Goal: Task Accomplishment & Management: Use online tool/utility

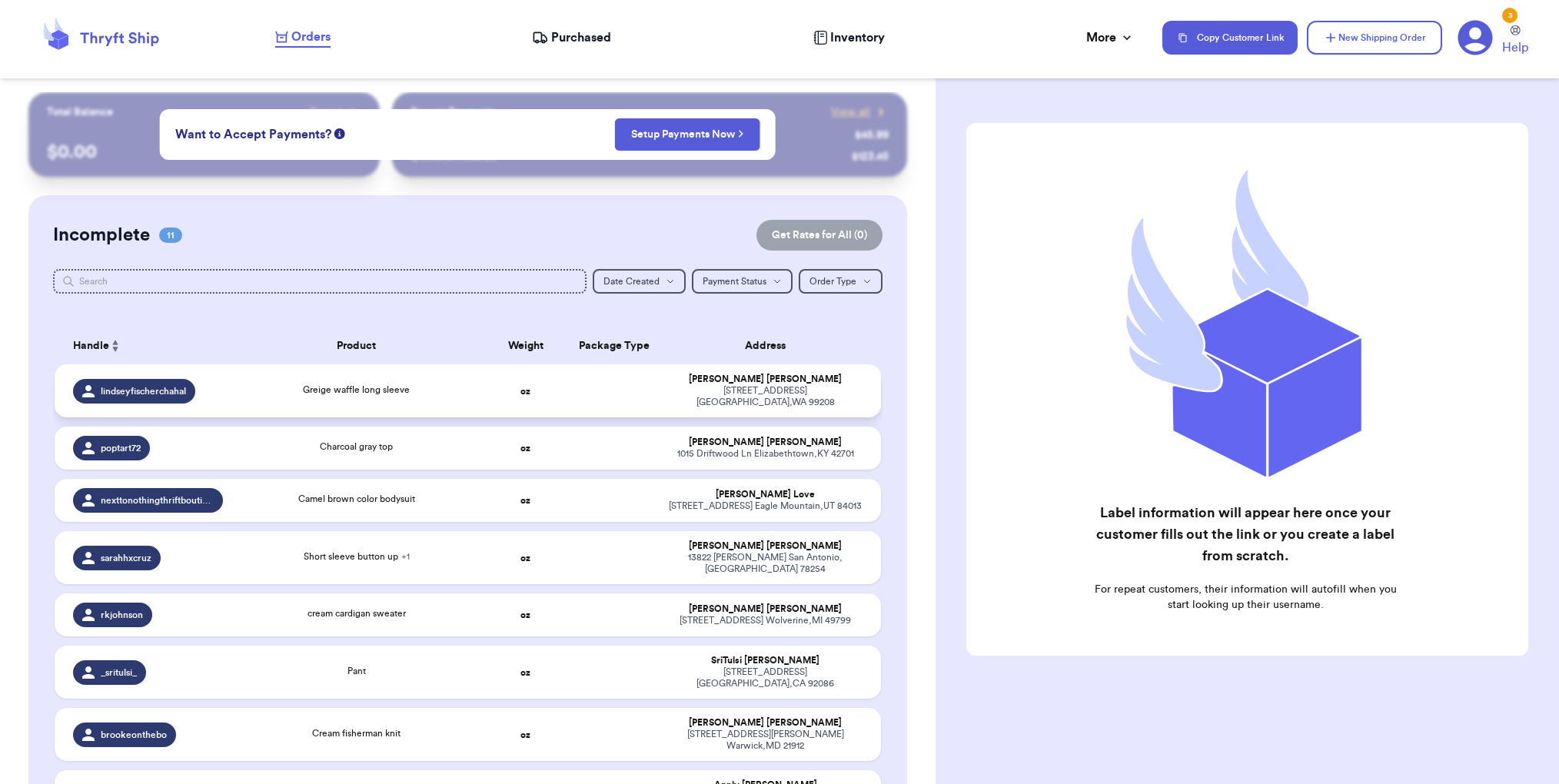
click at [722, 391] on div "[STREET_ADDRESS][PERSON_NAME]" at bounding box center [765, 396] width 195 height 23
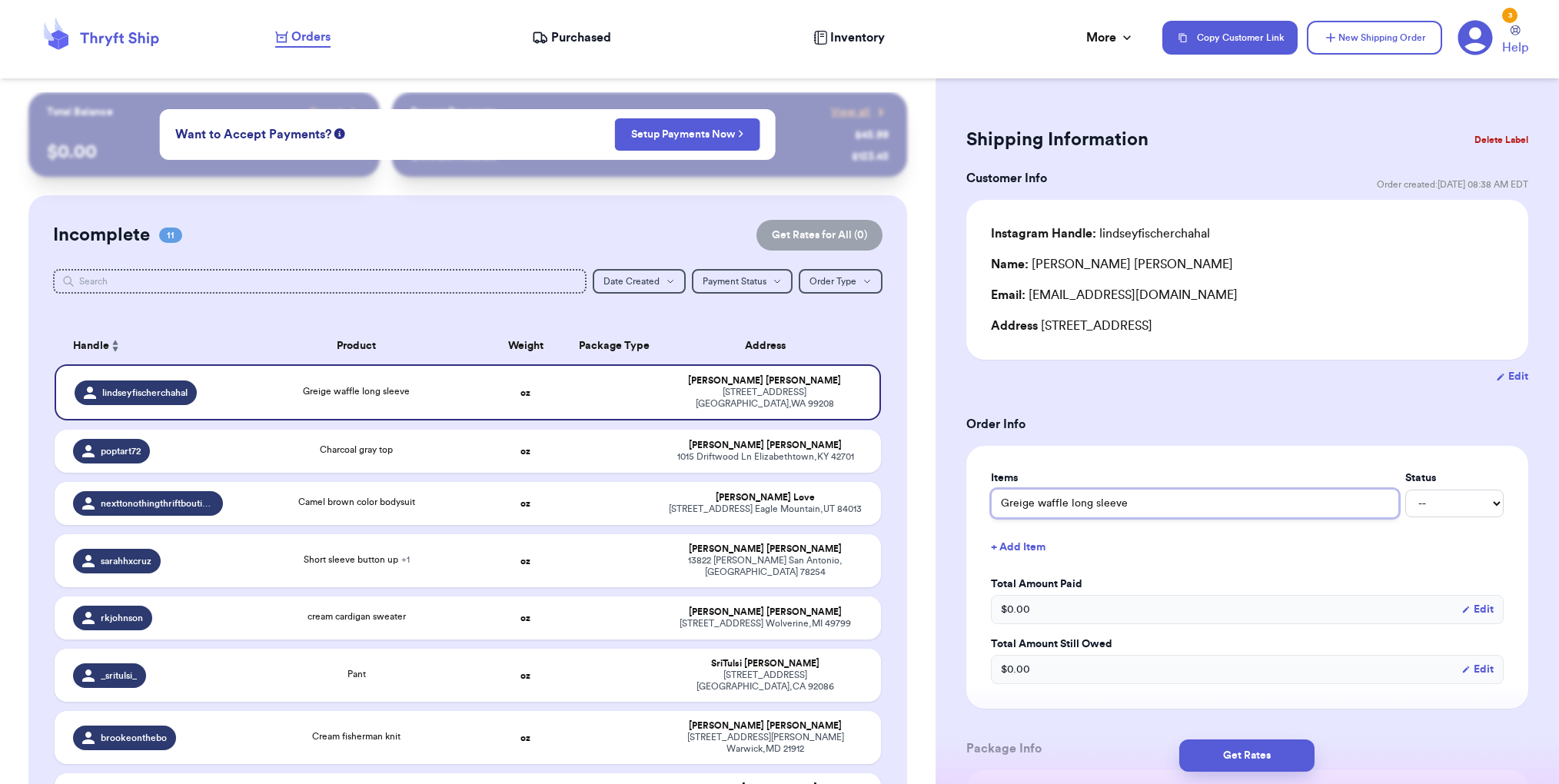
click at [1070, 502] on input "Greige waffle long sleeve" at bounding box center [1195, 503] width 408 height 29
drag, startPoint x: 1032, startPoint y: 264, endPoint x: 1125, endPoint y: 270, distance: 93.2
click at [1033, 264] on div "Name: [PERSON_NAME]" at bounding box center [1112, 264] width 242 height 19
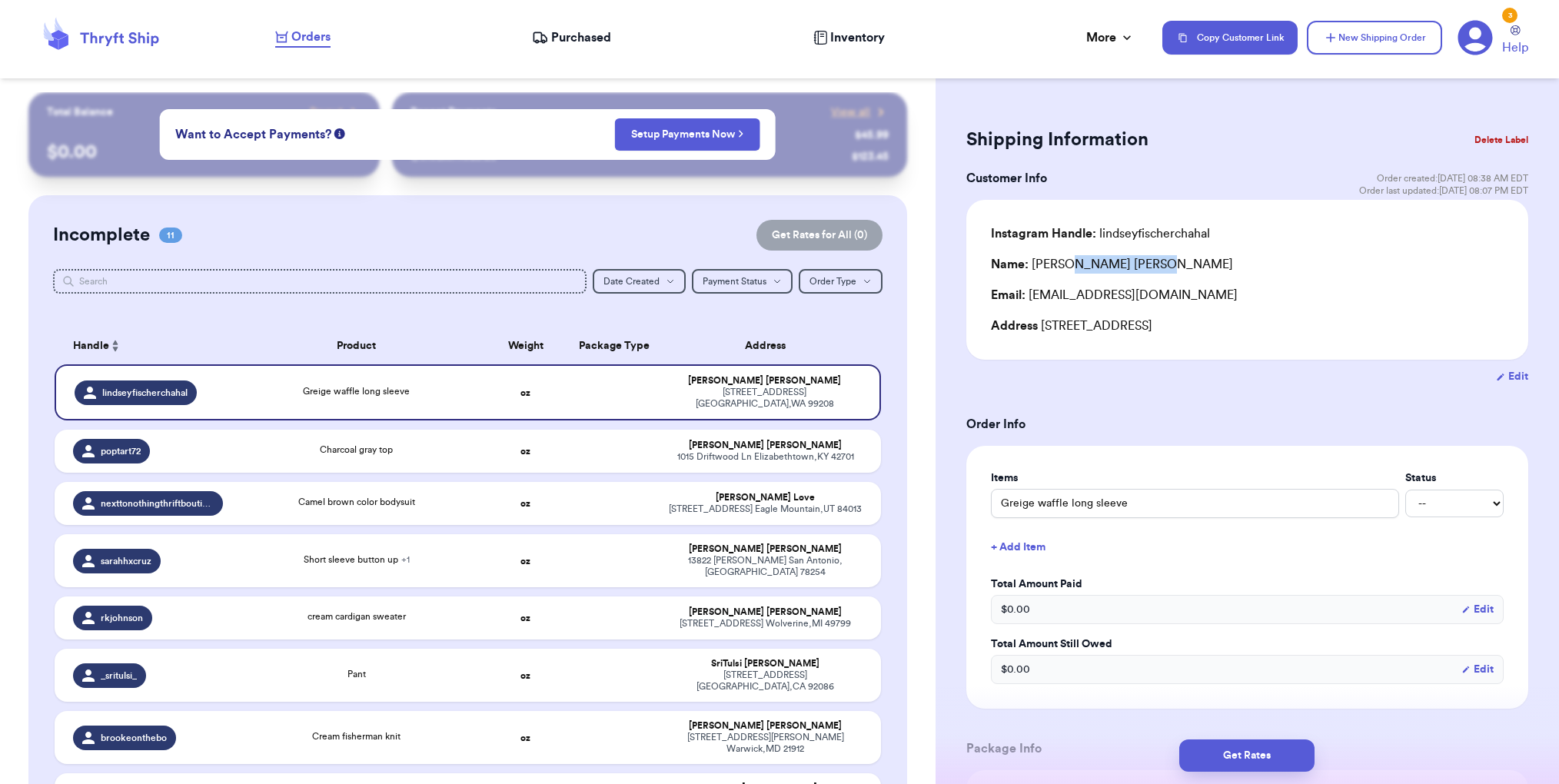
drag, startPoint x: 1125, startPoint y: 270, endPoint x: 1181, endPoint y: 270, distance: 56.0
click at [1181, 270] on div "Name: [PERSON_NAME]" at bounding box center [1247, 264] width 513 height 19
drag, startPoint x: 1181, startPoint y: 270, endPoint x: 1150, endPoint y: 262, distance: 32.0
click at [1173, 267] on div "Name: [PERSON_NAME]" at bounding box center [1247, 264] width 513 height 19
click at [1158, 264] on div "Name: [PERSON_NAME]" at bounding box center [1247, 264] width 513 height 19
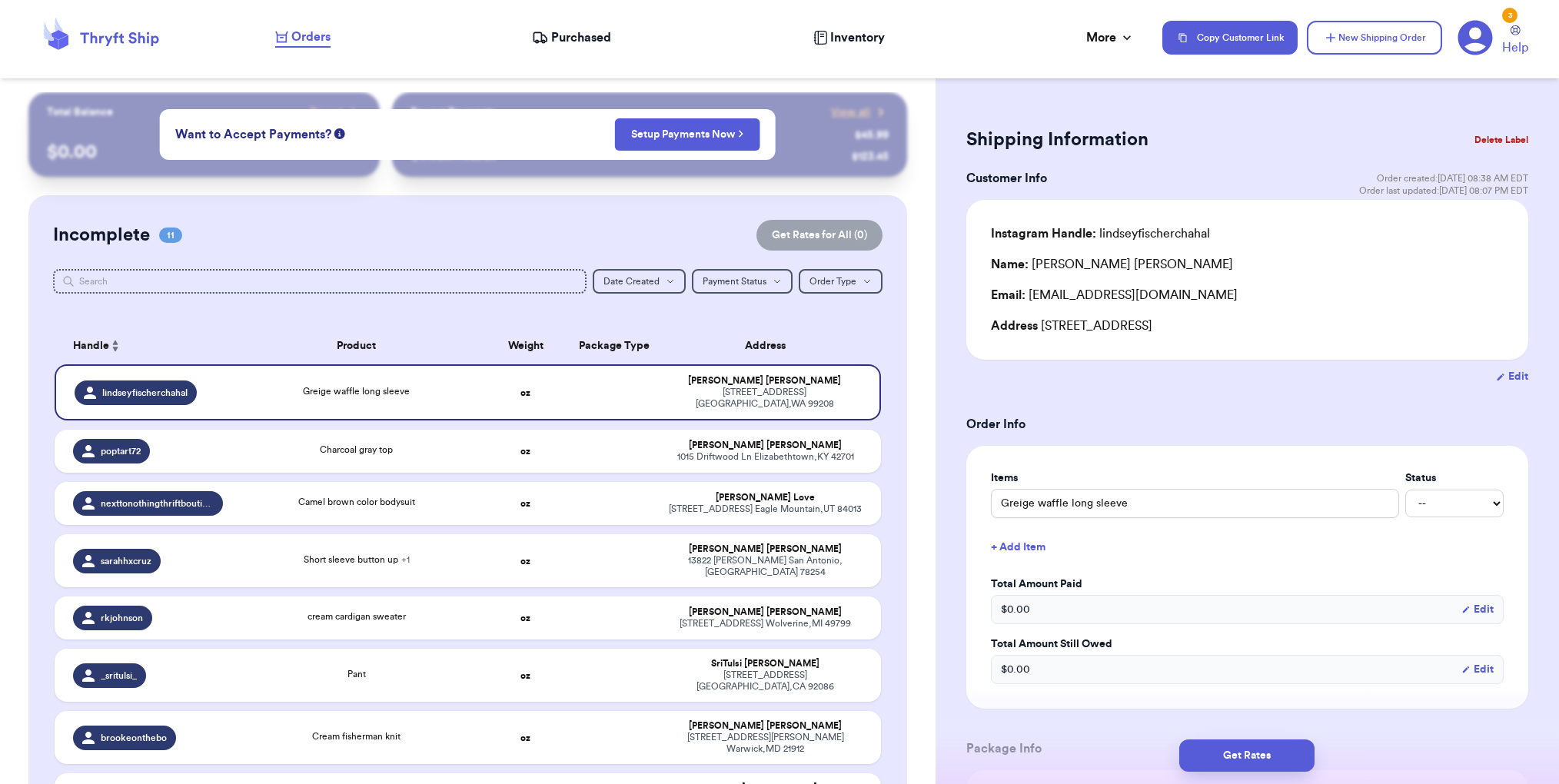
drag, startPoint x: 1032, startPoint y: 264, endPoint x: 1053, endPoint y: 264, distance: 21.0
click at [1037, 264] on div "Name: [PERSON_NAME]" at bounding box center [1112, 264] width 242 height 19
drag, startPoint x: 1053, startPoint y: 264, endPoint x: 1062, endPoint y: 264, distance: 9.0
click at [1057, 264] on div "Name: [PERSON_NAME]" at bounding box center [1112, 264] width 242 height 19
drag, startPoint x: 1062, startPoint y: 264, endPoint x: 1040, endPoint y: 263, distance: 22.0
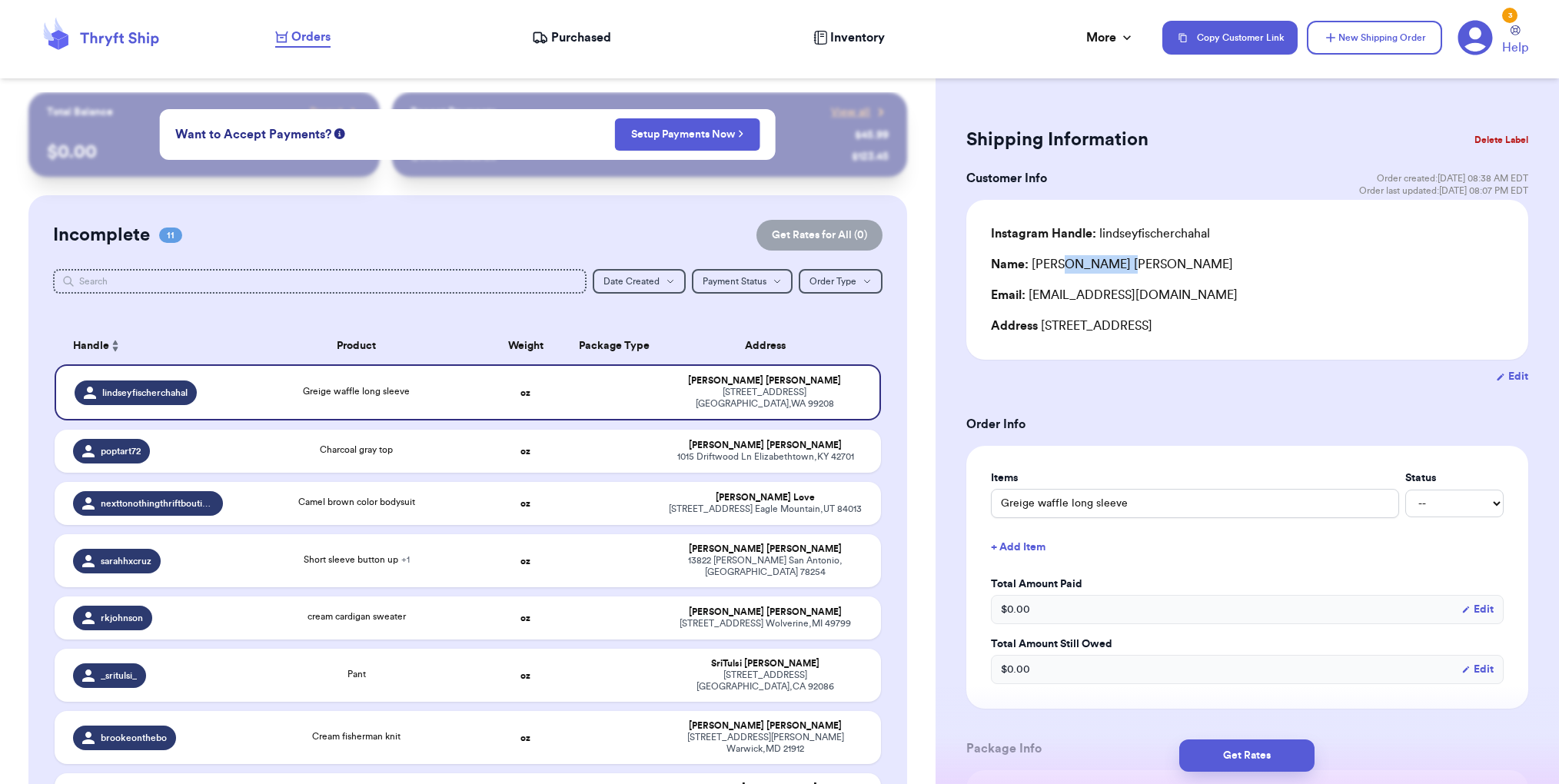
click at [1088, 264] on div "Name: [PERSON_NAME]" at bounding box center [1112, 264] width 242 height 19
click at [1035, 262] on div "Name: [PERSON_NAME]" at bounding box center [1112, 264] width 242 height 19
click at [1033, 264] on div "Name: [PERSON_NAME]" at bounding box center [1112, 264] width 242 height 19
drag, startPoint x: 1049, startPoint y: 264, endPoint x: 1088, endPoint y: 266, distance: 39.1
click at [1050, 263] on div "Name: [PERSON_NAME]" at bounding box center [1112, 264] width 242 height 19
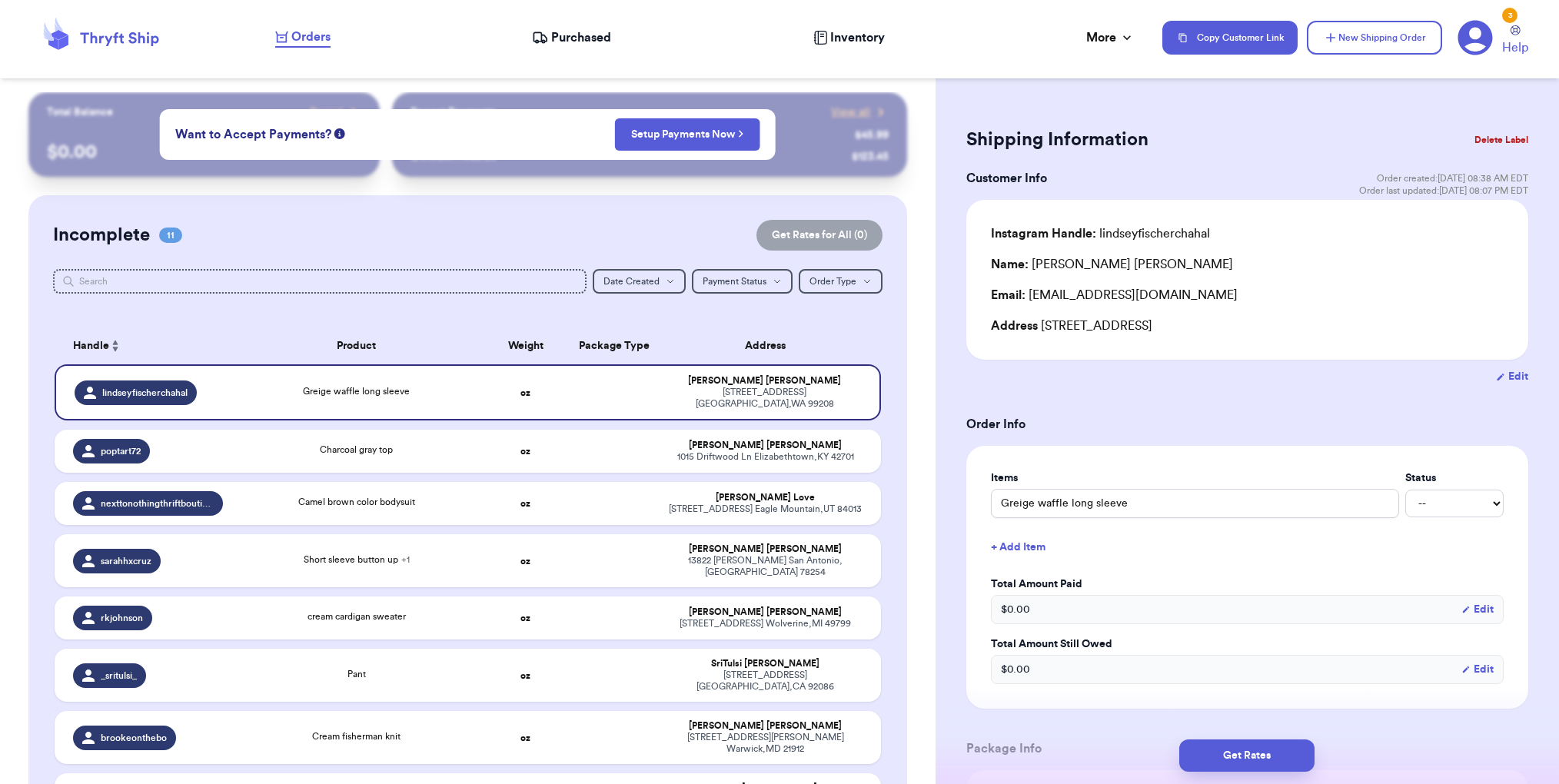
click at [1116, 263] on div "Name: [PERSON_NAME]" at bounding box center [1247, 264] width 513 height 19
drag, startPoint x: 1082, startPoint y: 263, endPoint x: 1035, endPoint y: 264, distance: 47.0
click at [1032, 264] on div "Name: [PERSON_NAME]" at bounding box center [1112, 264] width 242 height 19
click at [1121, 264] on div "Name: [PERSON_NAME]" at bounding box center [1247, 264] width 513 height 19
drag, startPoint x: 1107, startPoint y: 263, endPoint x: 1038, endPoint y: 266, distance: 69.1
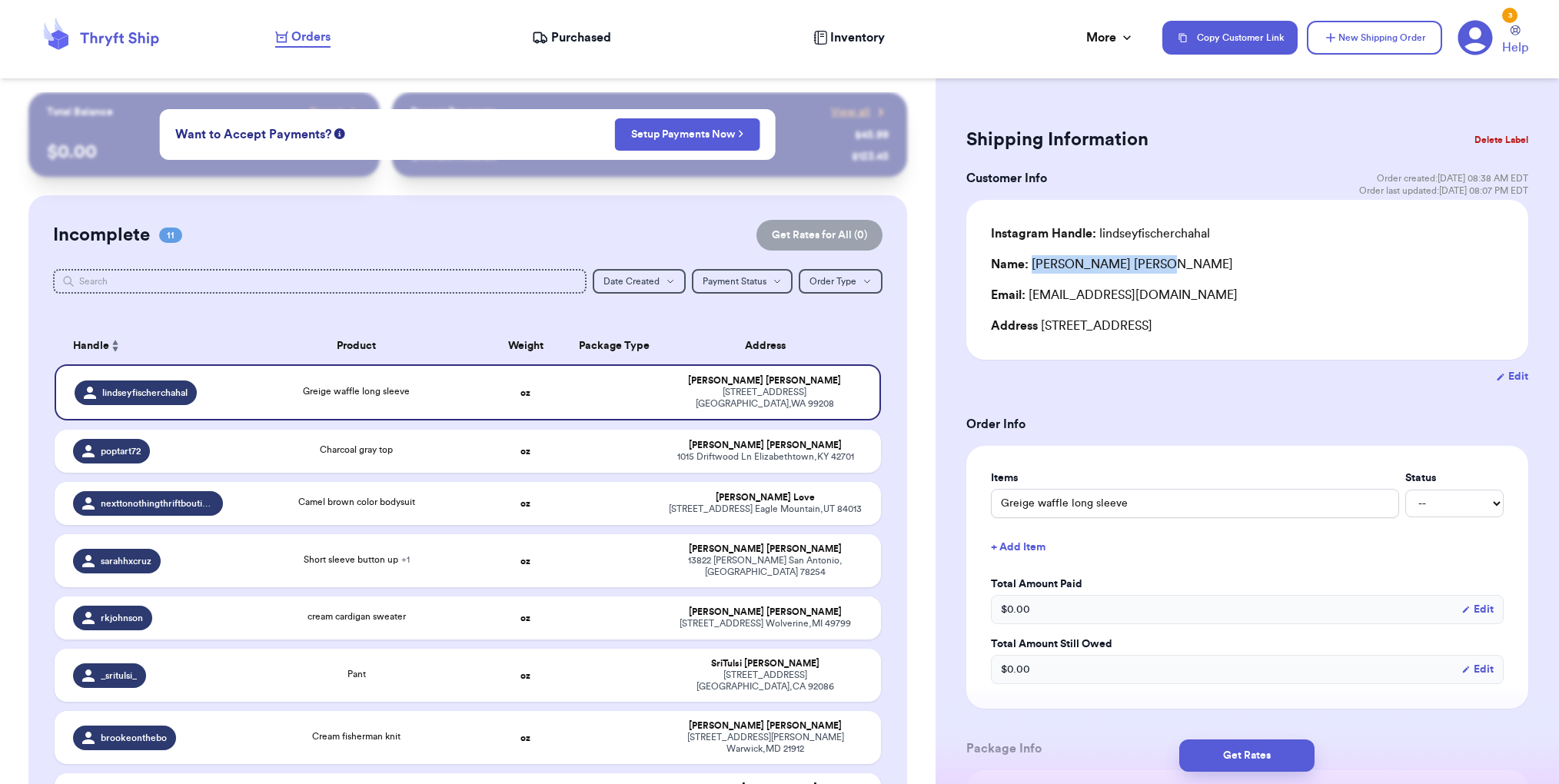
click at [1033, 264] on div "Name: [PERSON_NAME]" at bounding box center [1247, 264] width 513 height 19
copy div "[PERSON_NAME]"
